Goal: Browse casually

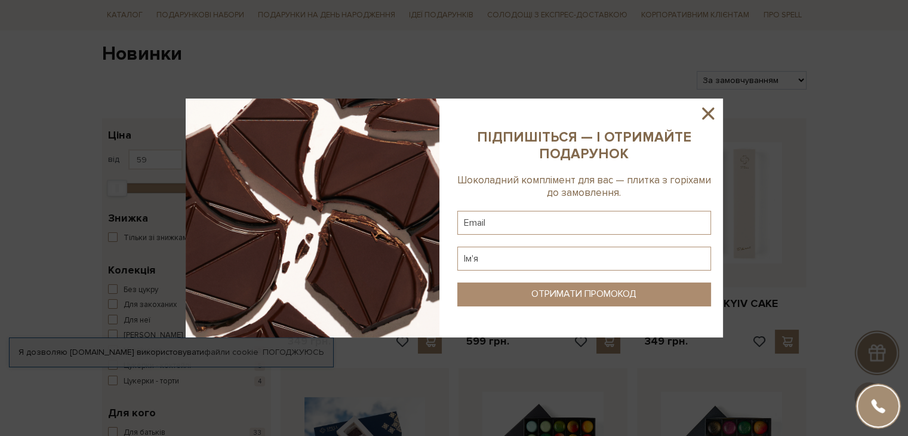
scroll to position [93, 0]
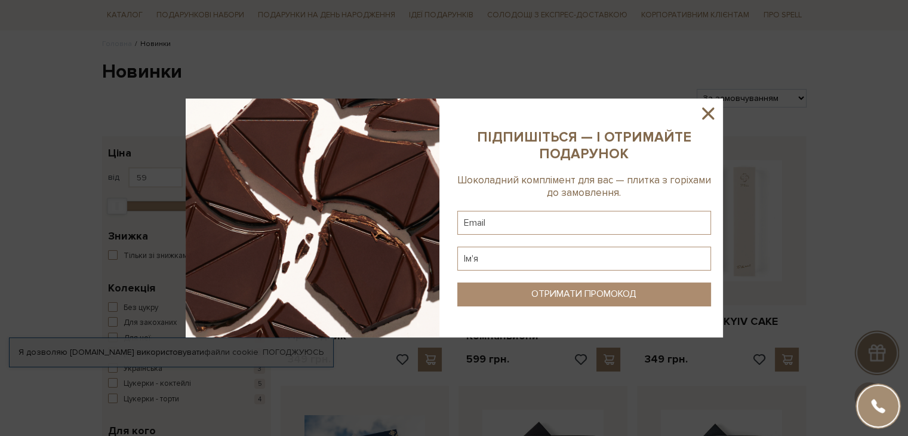
click at [703, 110] on icon at bounding box center [708, 113] width 12 height 12
